Goal: Information Seeking & Learning: Find specific fact

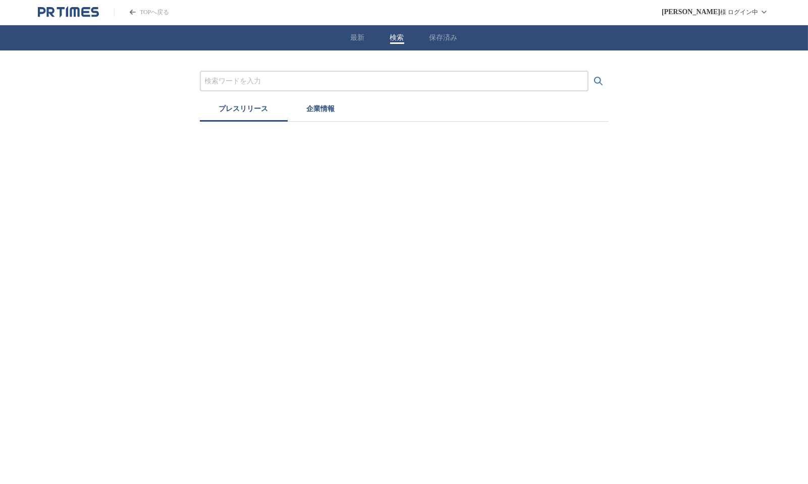
click at [270, 83] on input "プレスリリースおよび企業を検索する" at bounding box center [394, 81] width 378 height 11
click at [588, 71] on button "検索する" at bounding box center [598, 81] width 20 height 20
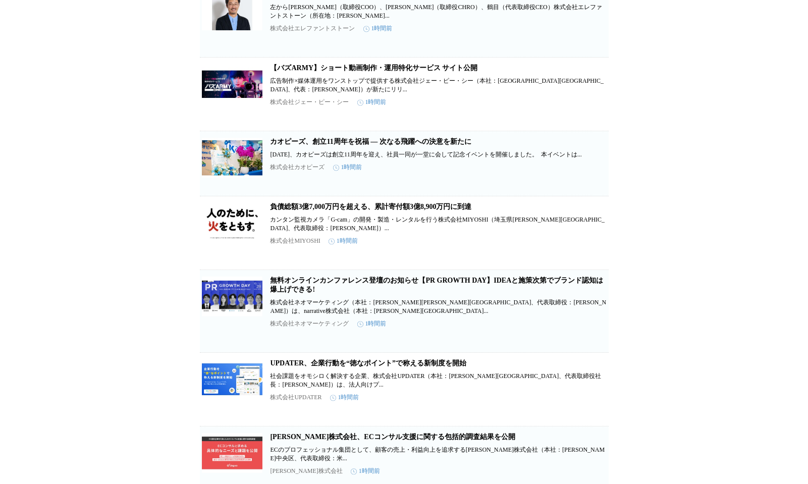
scroll to position [4103, 0]
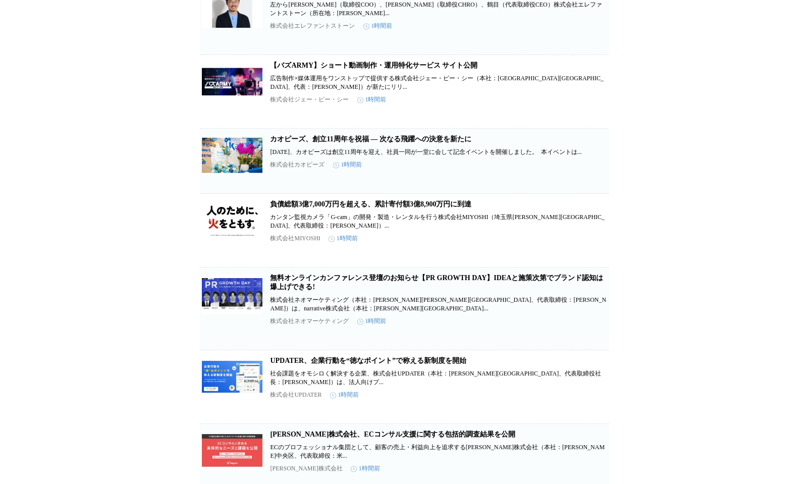
click at [396, 143] on link "カオピーズ、創立11周年を祝福 ― 次なる飛躍への決意を新たに" at bounding box center [370, 139] width 201 height 8
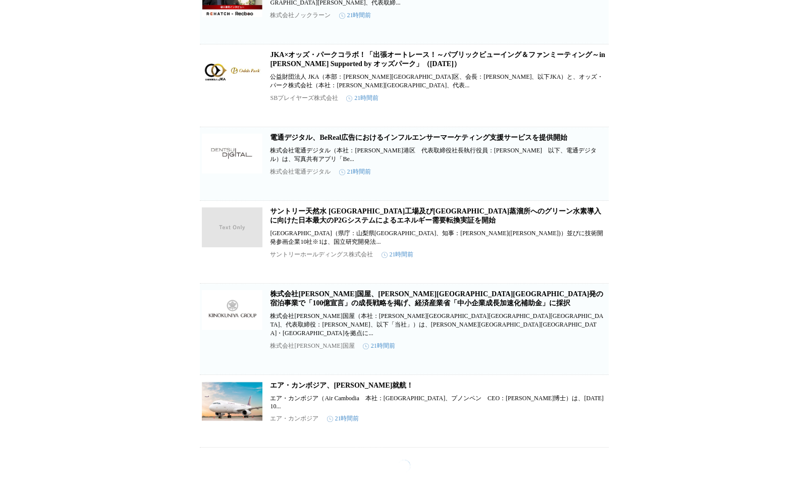
scroll to position [12541, 0]
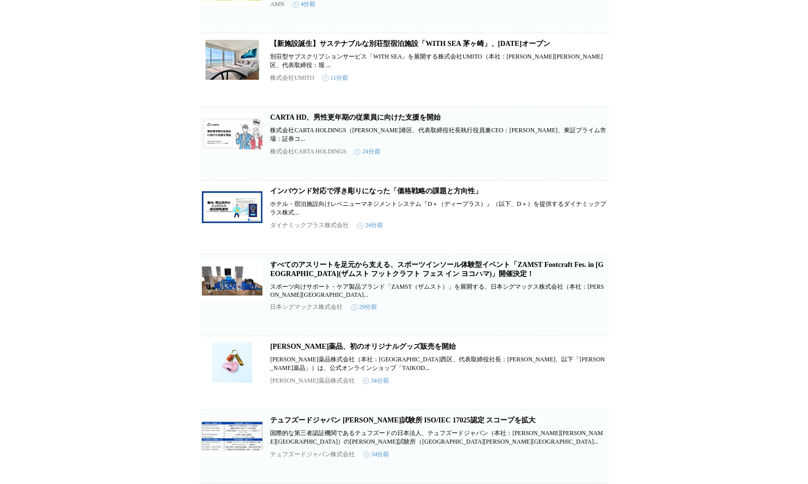
scroll to position [0, 0]
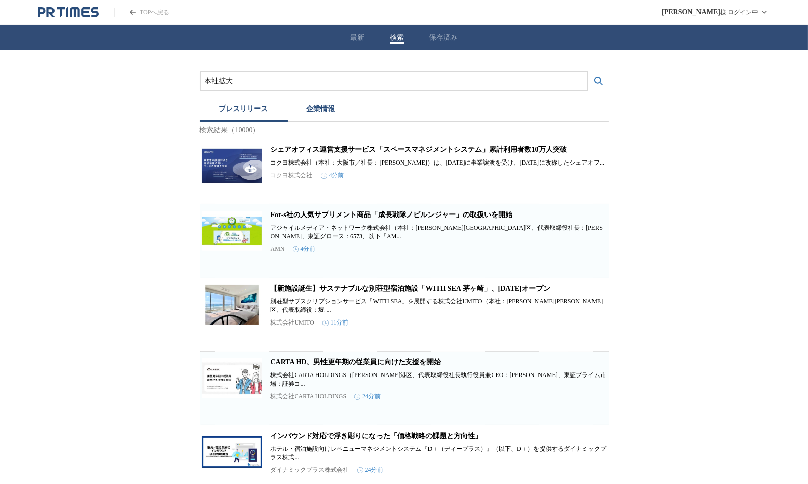
drag, startPoint x: 244, startPoint y: 79, endPoint x: 181, endPoint y: 77, distance: 63.1
click at [588, 71] on button "検索する" at bounding box center [598, 81] width 20 height 20
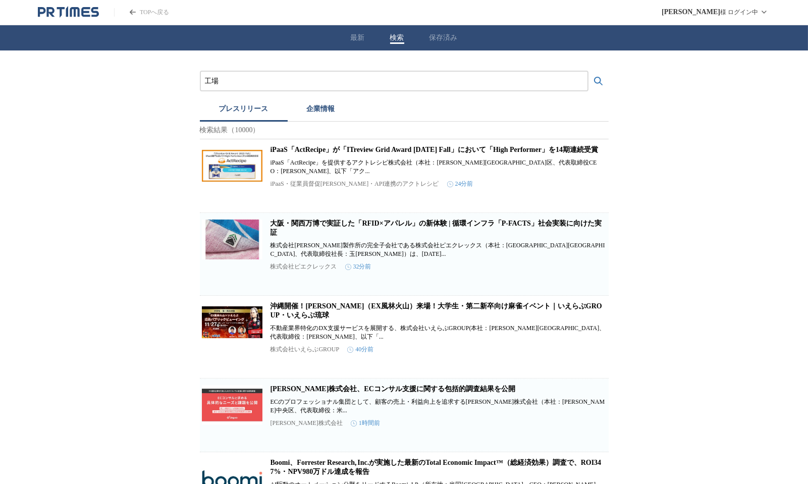
drag, startPoint x: 233, startPoint y: 79, endPoint x: 181, endPoint y: 79, distance: 52.0
paste input "益社団法人 ２０２５年日本国際博覧会協会"
type input "公益社団法人 ２０２５年日本国際博覧会協会"
click at [588, 71] on button "検索する" at bounding box center [598, 81] width 20 height 20
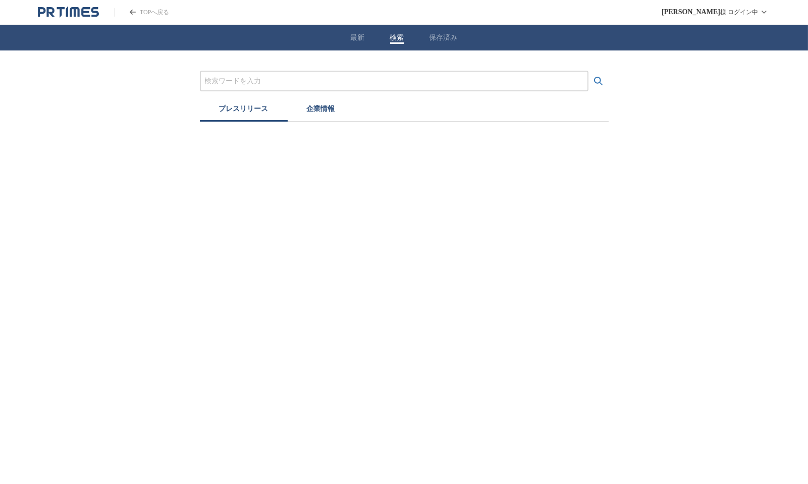
click at [252, 78] on input "プレスリリースおよび企業を検索する" at bounding box center [394, 81] width 378 height 11
paste input "公益社団法人 [DATE]日本国際博覧会協会"
click at [252, 78] on input "公益社団法人 [DATE]日本国際博覧会協会" at bounding box center [394, 81] width 378 height 11
type input "公益社団法人２０２５年日本国際博覧会協会"
click at [588, 71] on button "検索する" at bounding box center [598, 81] width 20 height 20
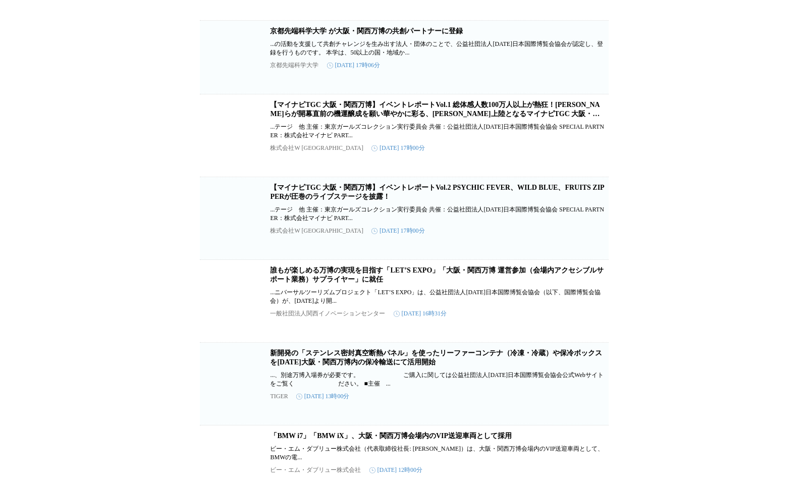
scroll to position [15886, 0]
